Goal: Transaction & Acquisition: Book appointment/travel/reservation

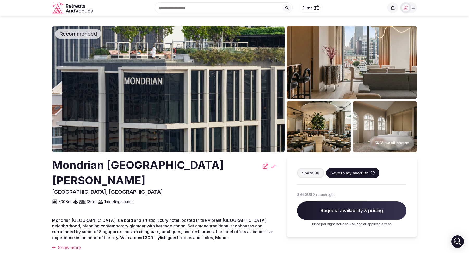
click at [411, 7] on div at bounding box center [405, 7] width 11 height 11
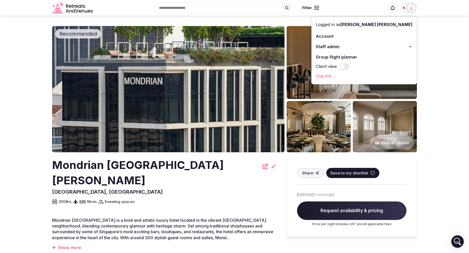
click at [409, 47] on icon at bounding box center [410, 47] width 4 height 4
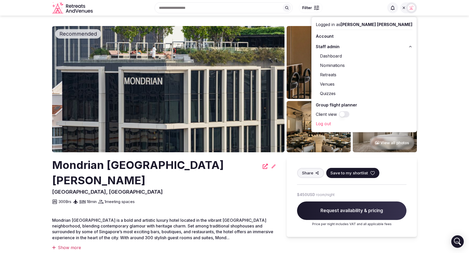
click at [437, 91] on section "Recommended View all photos Mondrian Singapore Duxton Singapore, Singapore Shar…" at bounding box center [234, 192] width 469 height 352
click at [365, 73] on link "Retreats" at bounding box center [364, 75] width 97 height 8
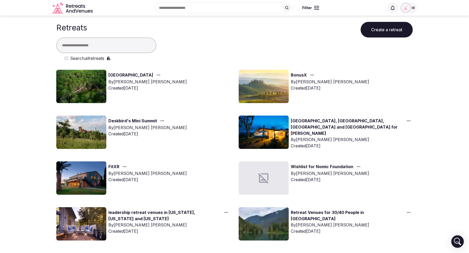
click at [114, 166] on link "FitXR" at bounding box center [113, 167] width 11 height 7
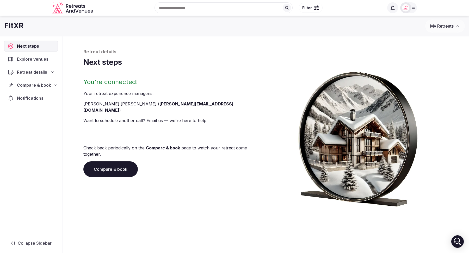
click at [107, 161] on link "Compare & book" at bounding box center [110, 169] width 54 height 16
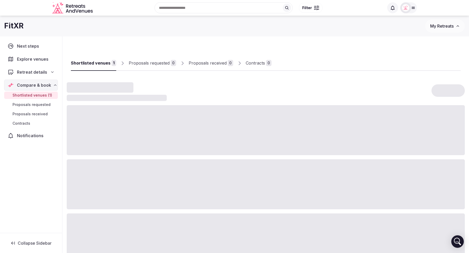
click at [254, 62] on div "Contracts" at bounding box center [255, 63] width 19 height 6
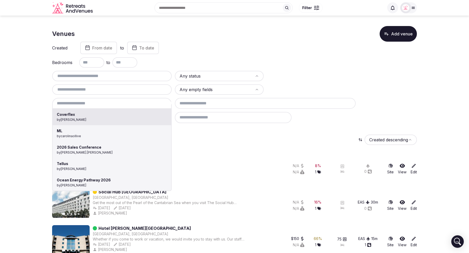
click at [94, 103] on div "Coverflex by Shay Tippie ML by carolinaollive 2026 Sales Conference by cathy.kn…" at bounding box center [112, 103] width 120 height 11
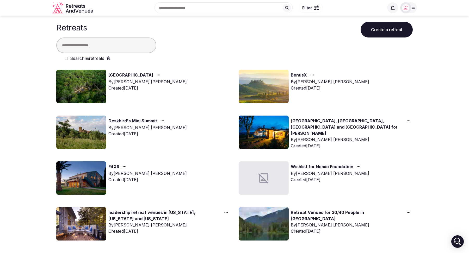
click at [393, 8] on icon at bounding box center [392, 7] width 5 height 5
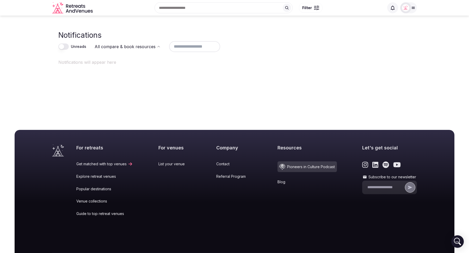
click at [64, 47] on button "Unreads" at bounding box center [63, 47] width 10 height 6
click at [60, 46] on button "Unreads" at bounding box center [63, 47] width 10 height 6
click at [413, 10] on icon at bounding box center [413, 8] width 4 height 4
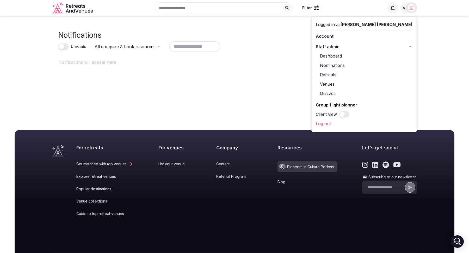
click at [363, 74] on link "Retreats" at bounding box center [364, 75] width 97 height 8
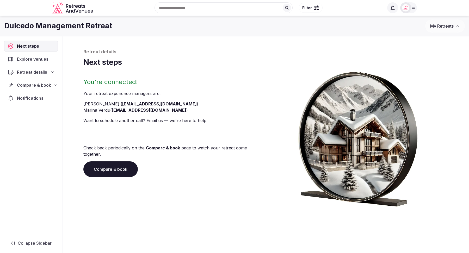
click at [109, 164] on link "Compare & book" at bounding box center [110, 169] width 54 height 16
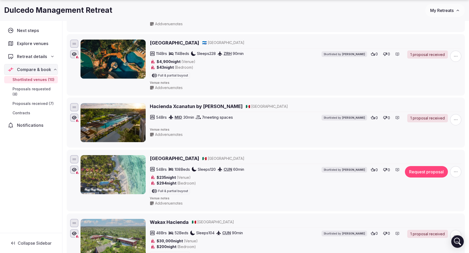
scroll to position [252, 0]
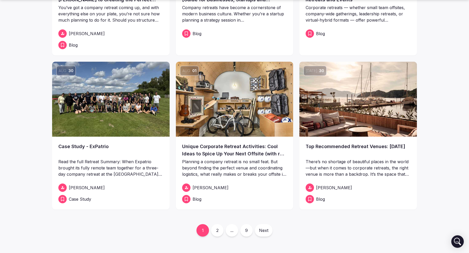
scroll to position [131, 0]
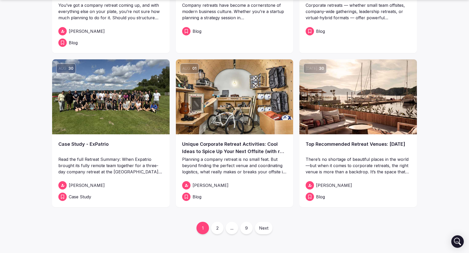
click at [218, 226] on link "2" at bounding box center [217, 228] width 13 height 13
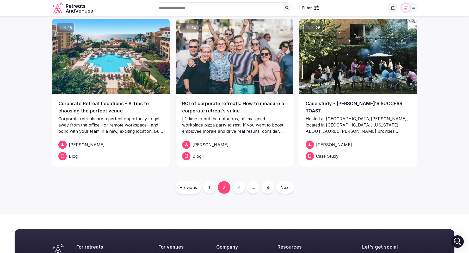
scroll to position [168, 0]
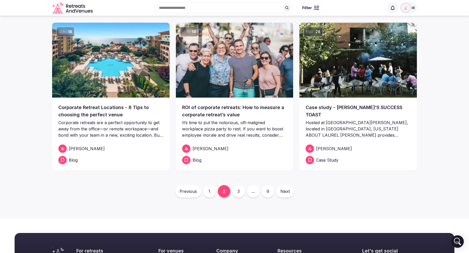
click at [236, 193] on link "3" at bounding box center [238, 191] width 13 height 13
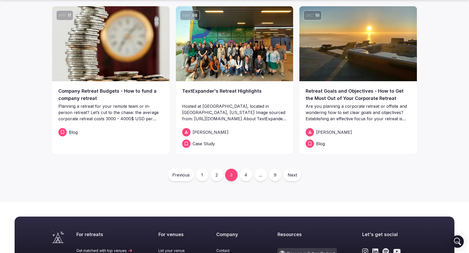
scroll to position [185, 0]
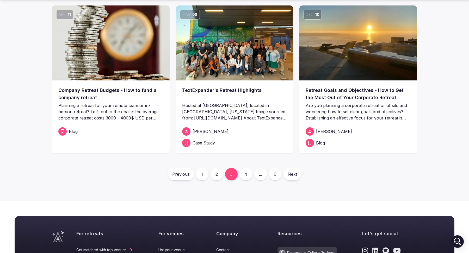
click at [246, 176] on link "4" at bounding box center [246, 174] width 13 height 13
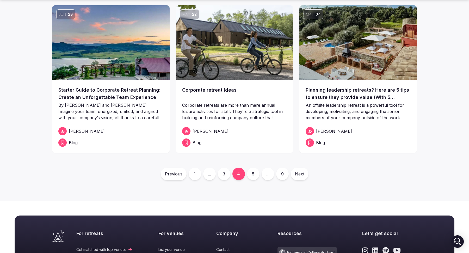
scroll to position [203, 0]
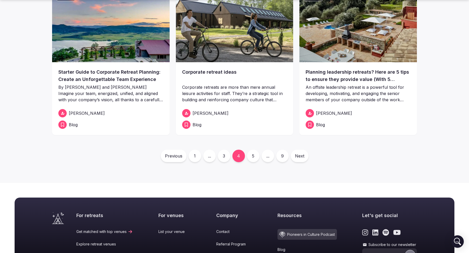
click at [252, 156] on link "5" at bounding box center [253, 156] width 13 height 13
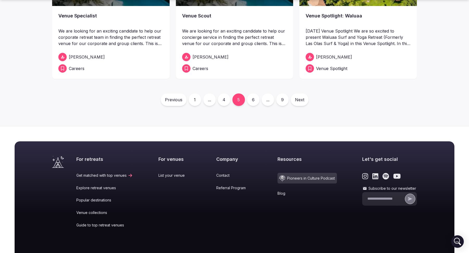
scroll to position [266, 0]
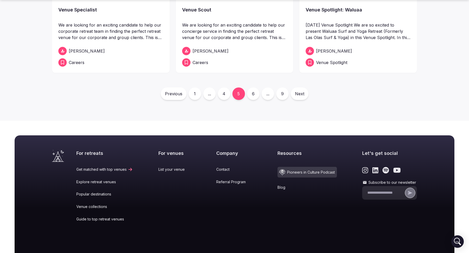
click at [252, 92] on link "6" at bounding box center [253, 94] width 13 height 13
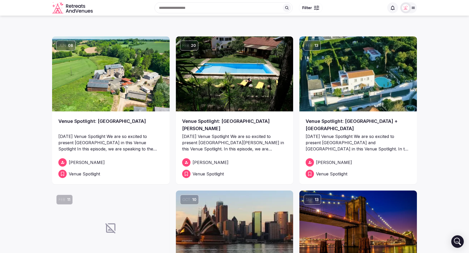
click at [75, 7] on icon "Retreats and Venues company logo" at bounding box center [73, 8] width 42 height 12
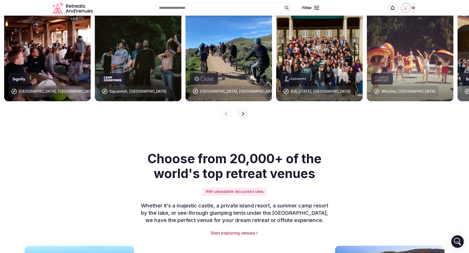
scroll to position [446, 0]
